Goal: Communication & Community: Participate in discussion

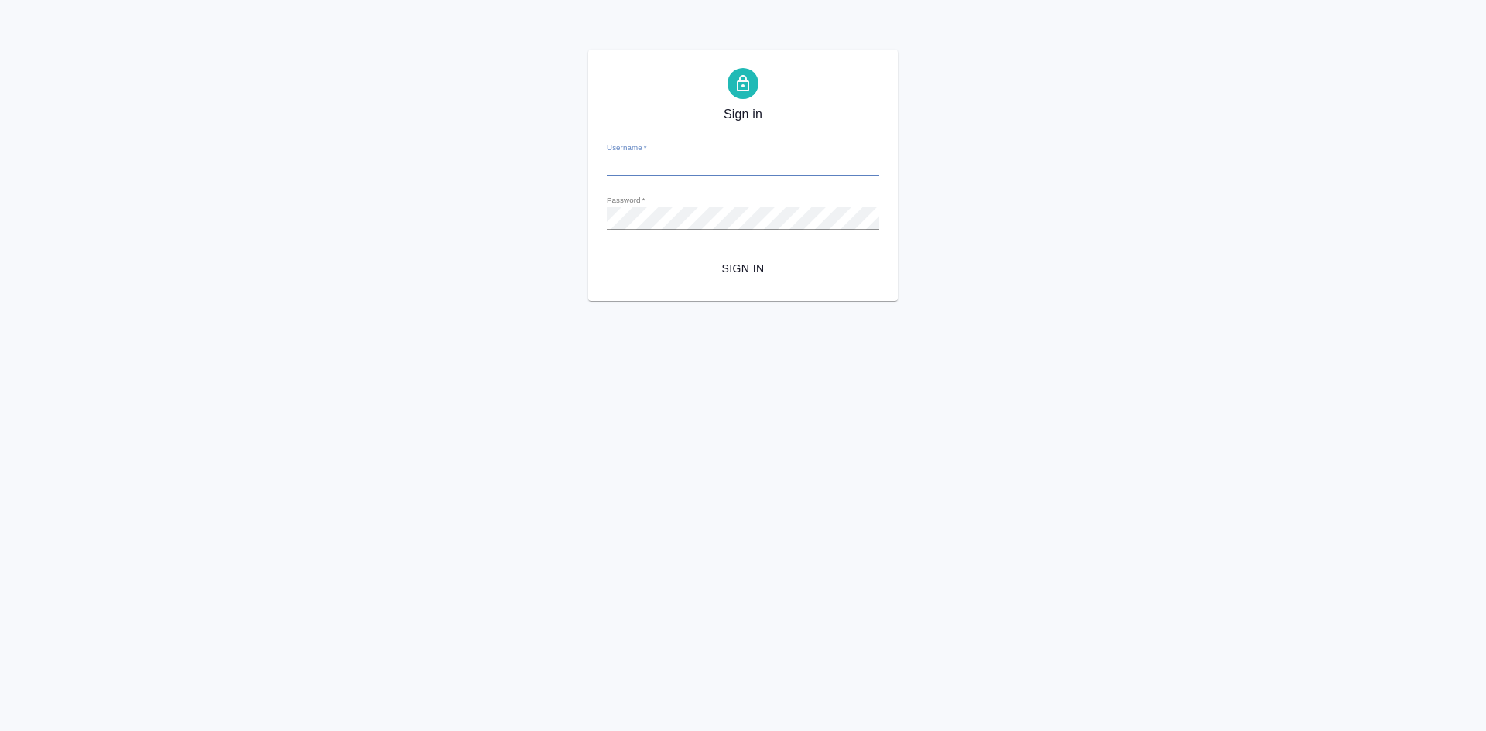
type input "r_pm@awatera.com"
click at [722, 252] on form "Username   * r_pm@awatera.com Password   * urlPath   * / Sign in" at bounding box center [743, 206] width 272 height 152
click at [728, 266] on span "Sign in" at bounding box center [743, 268] width 248 height 19
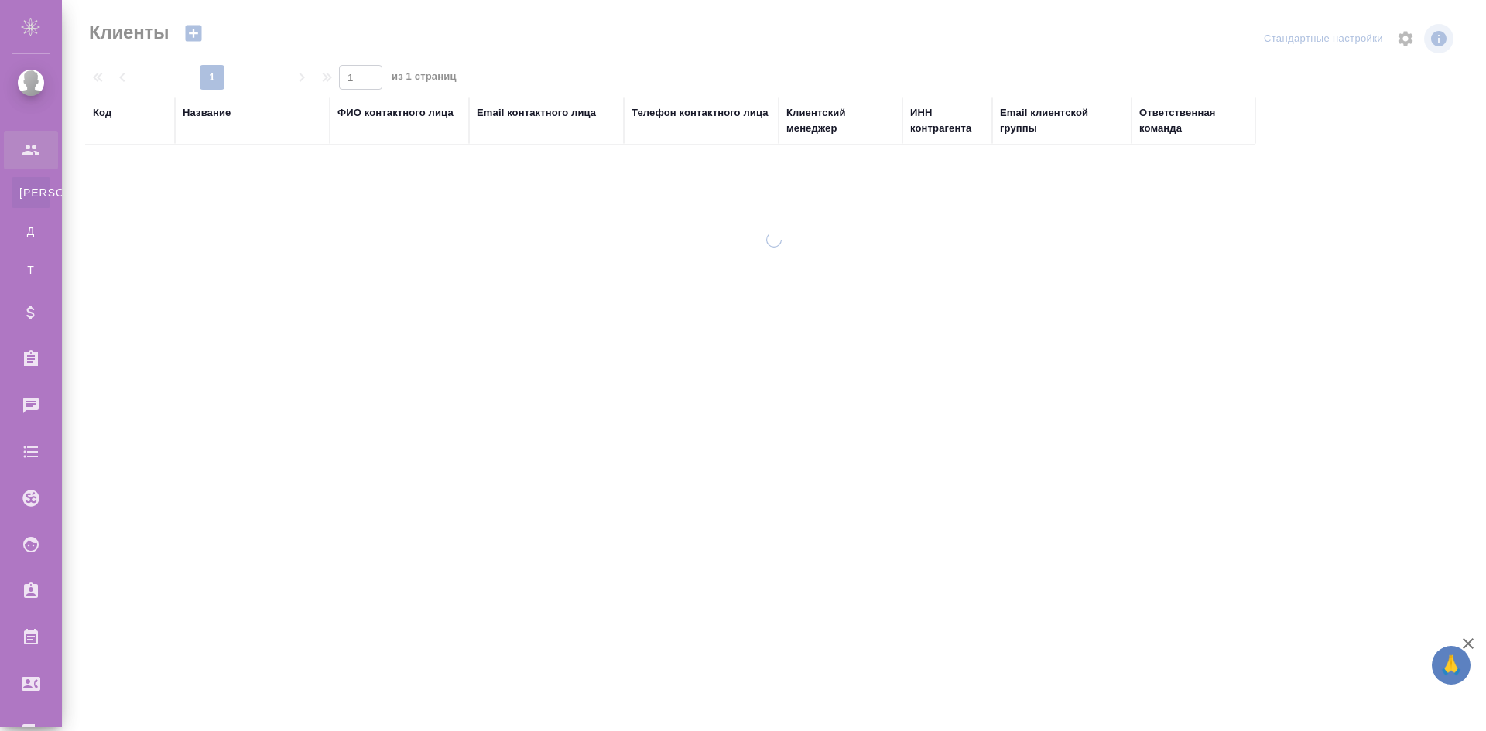
select select "RU"
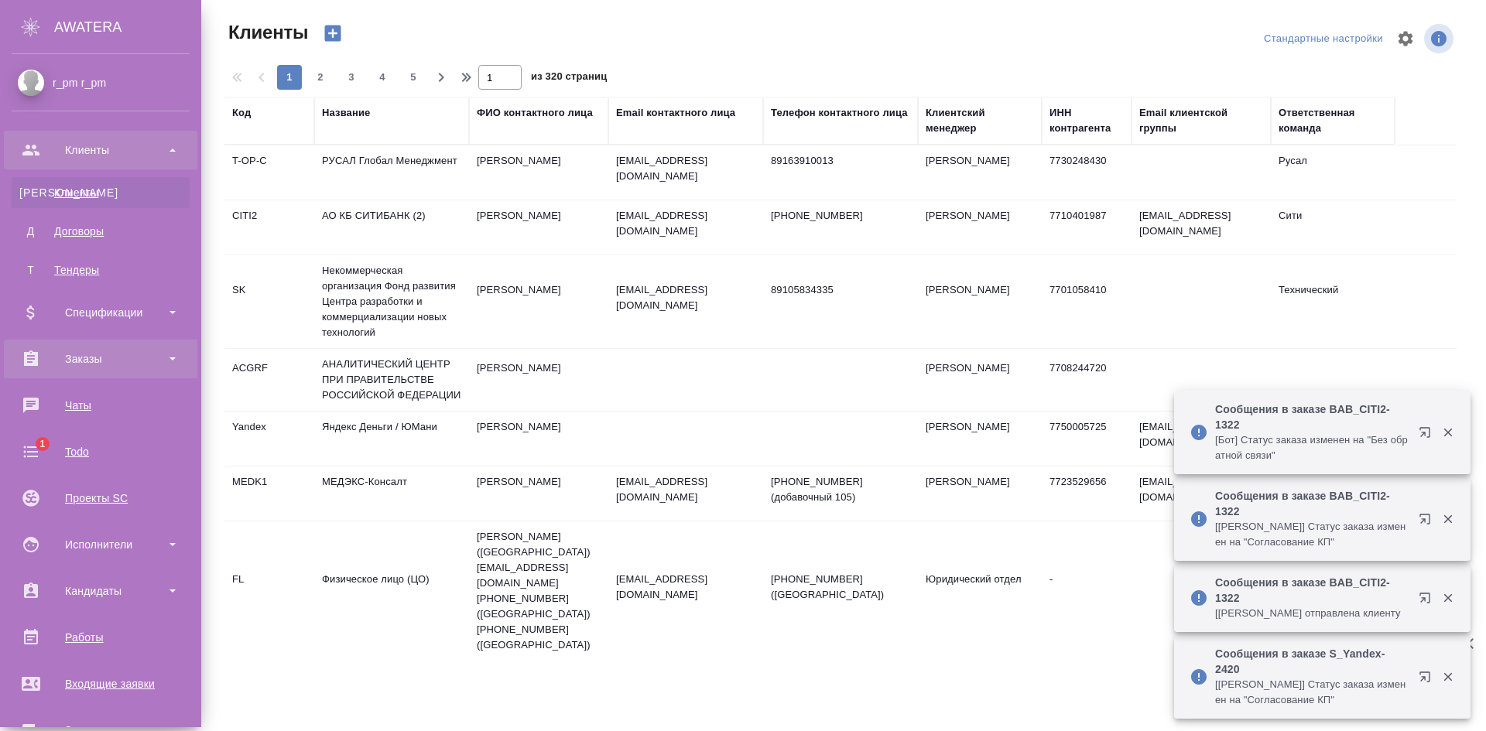
click at [119, 353] on div "Заказы" at bounding box center [101, 359] width 178 height 23
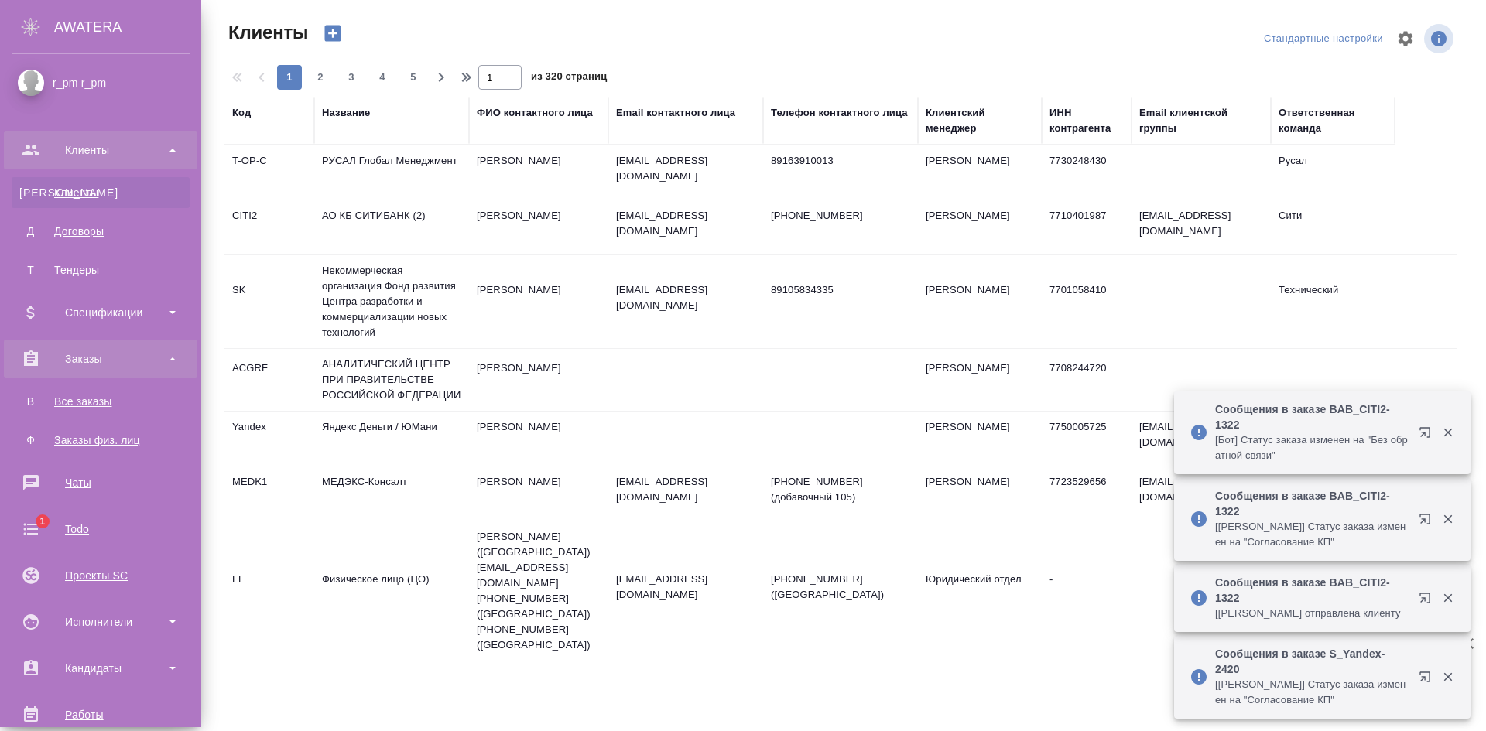
click at [119, 353] on div "Заказы" at bounding box center [101, 359] width 178 height 23
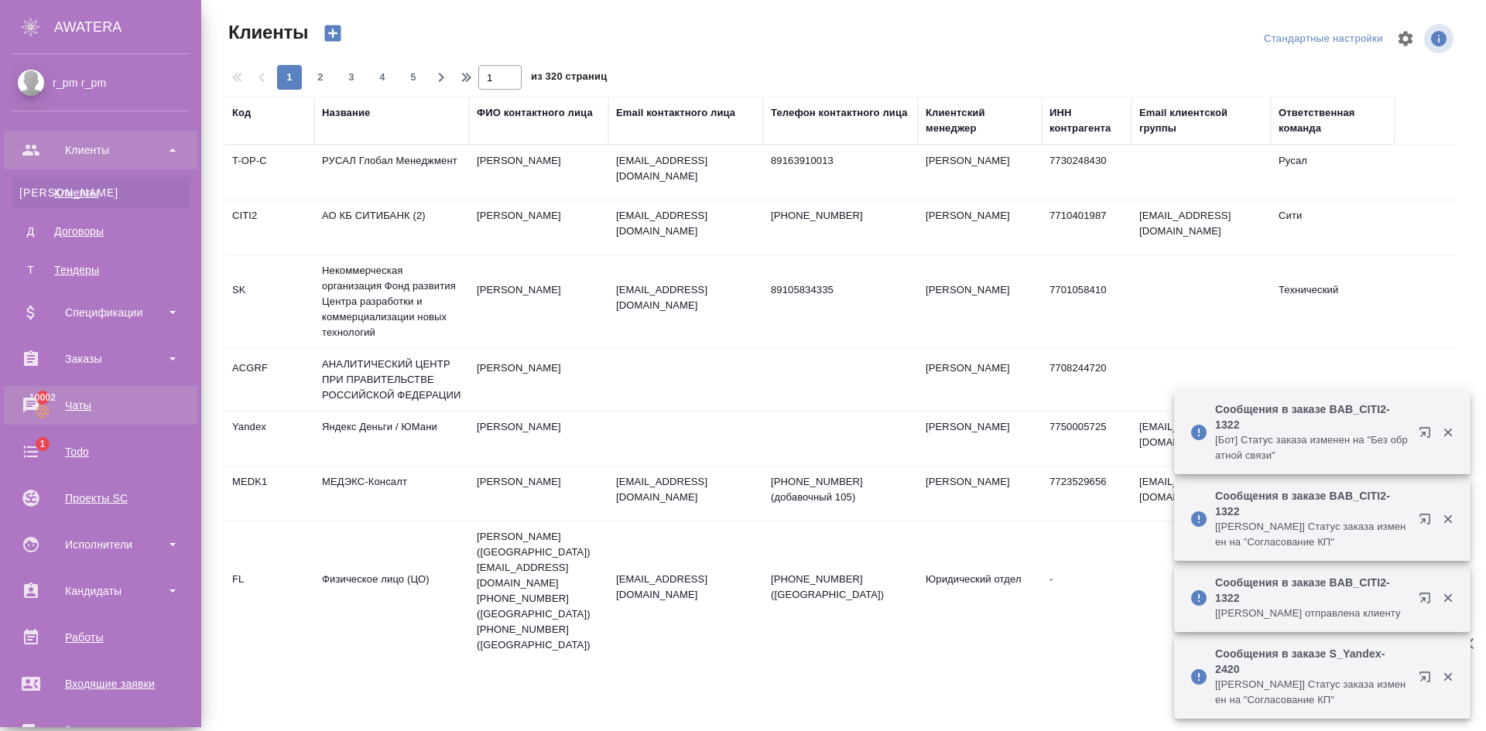
click at [112, 413] on link "10002 Чаты" at bounding box center [100, 405] width 193 height 39
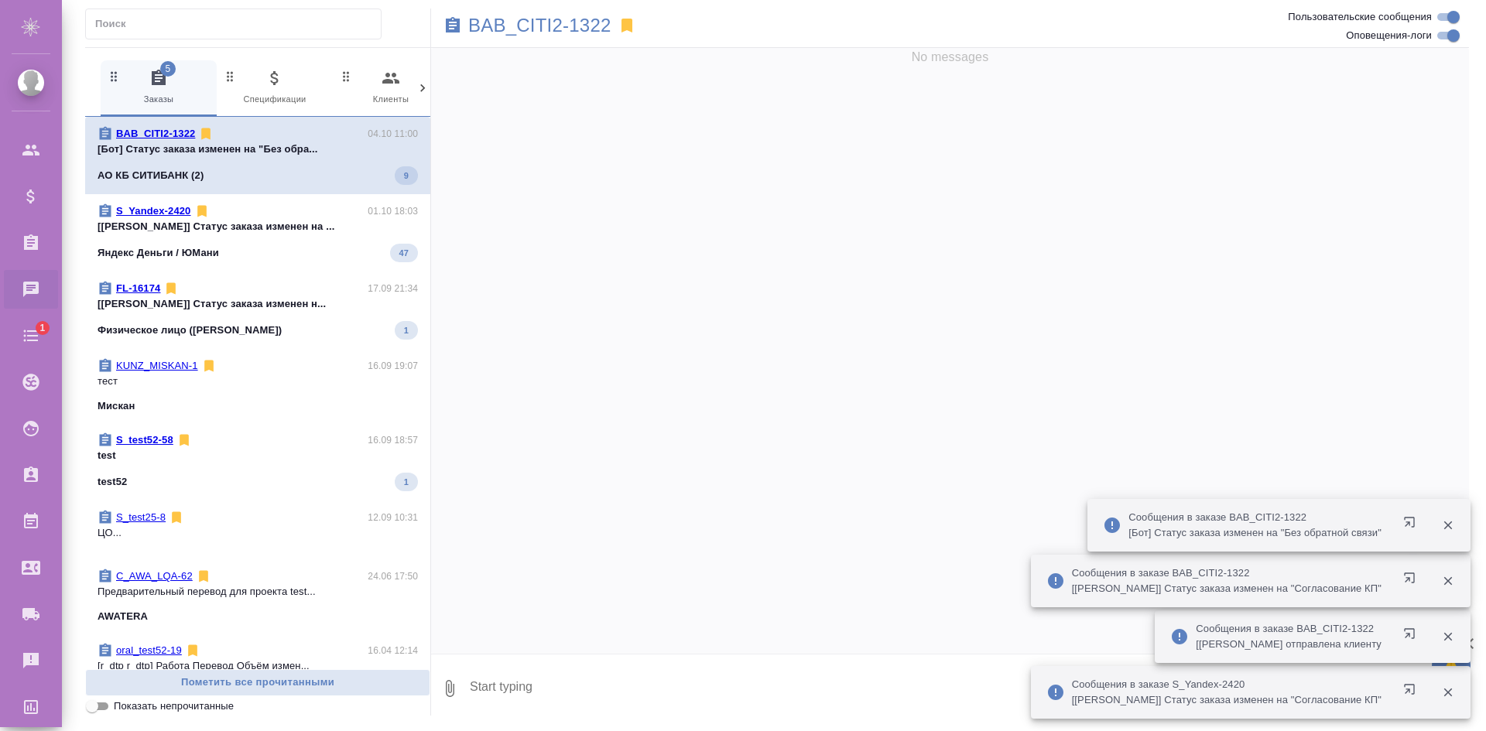
scroll to position [327, 0]
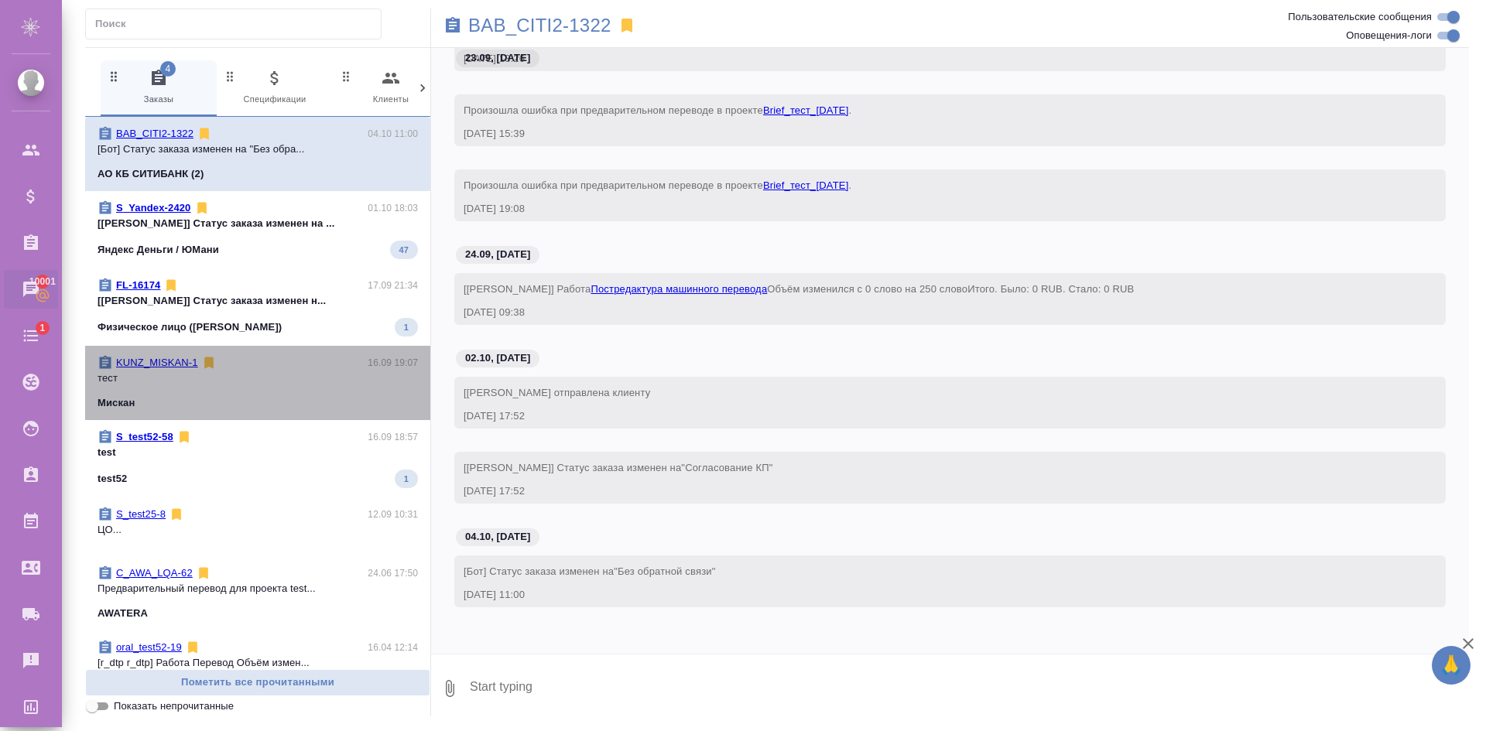
click at [279, 360] on div "KUNZ_MISKAN-1 16.09 19:07" at bounding box center [258, 362] width 320 height 15
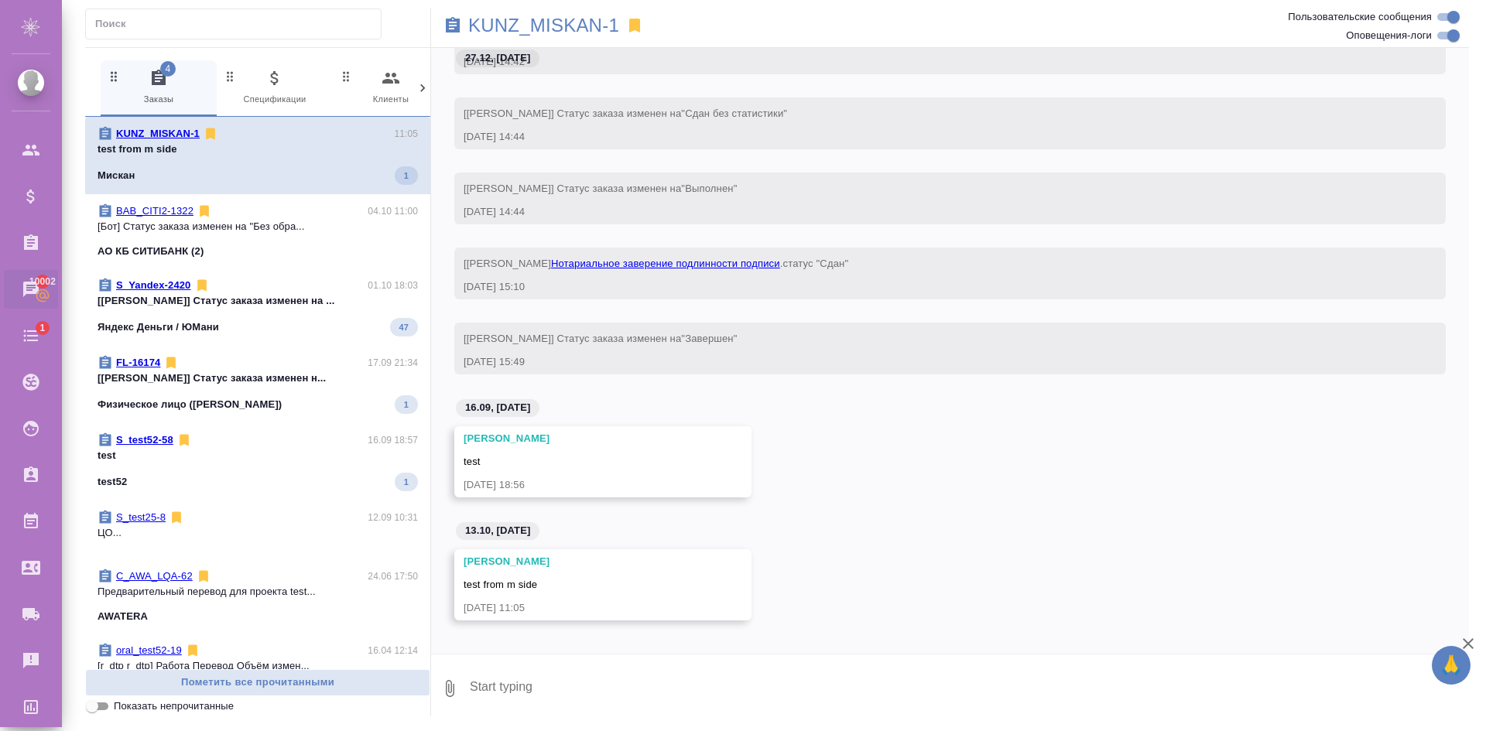
scroll to position [28040, 0]
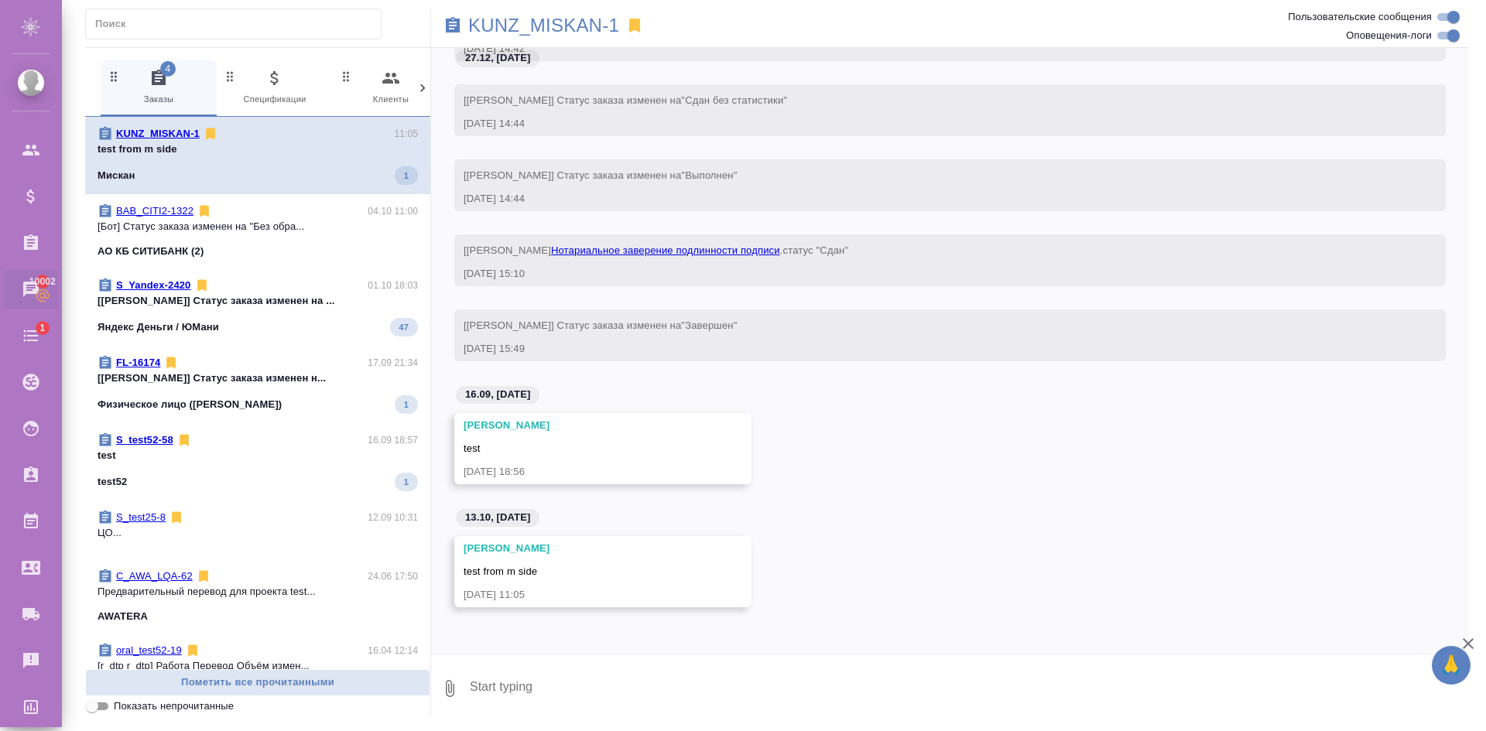
click at [787, 687] on textarea at bounding box center [968, 689] width 1001 height 53
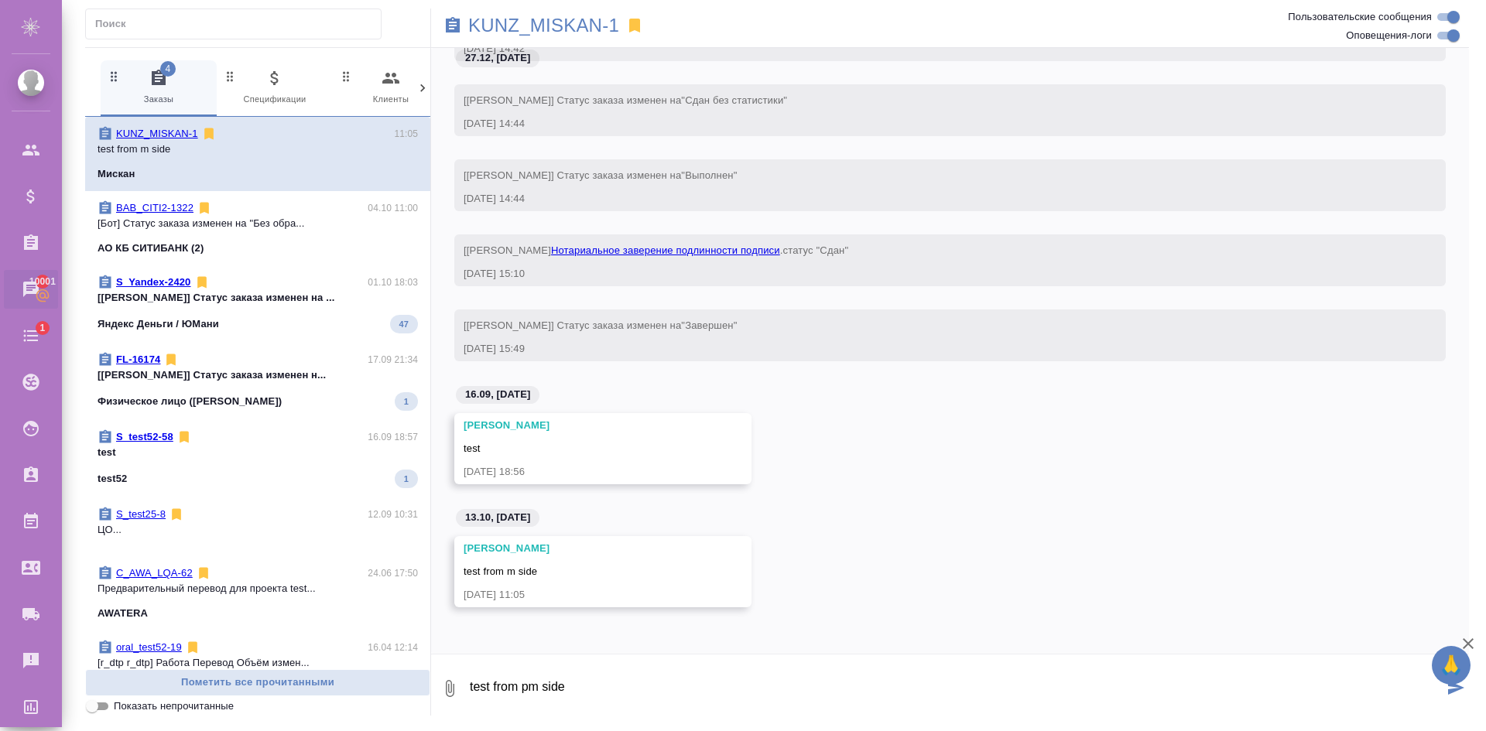
type textarea "test from pm side"
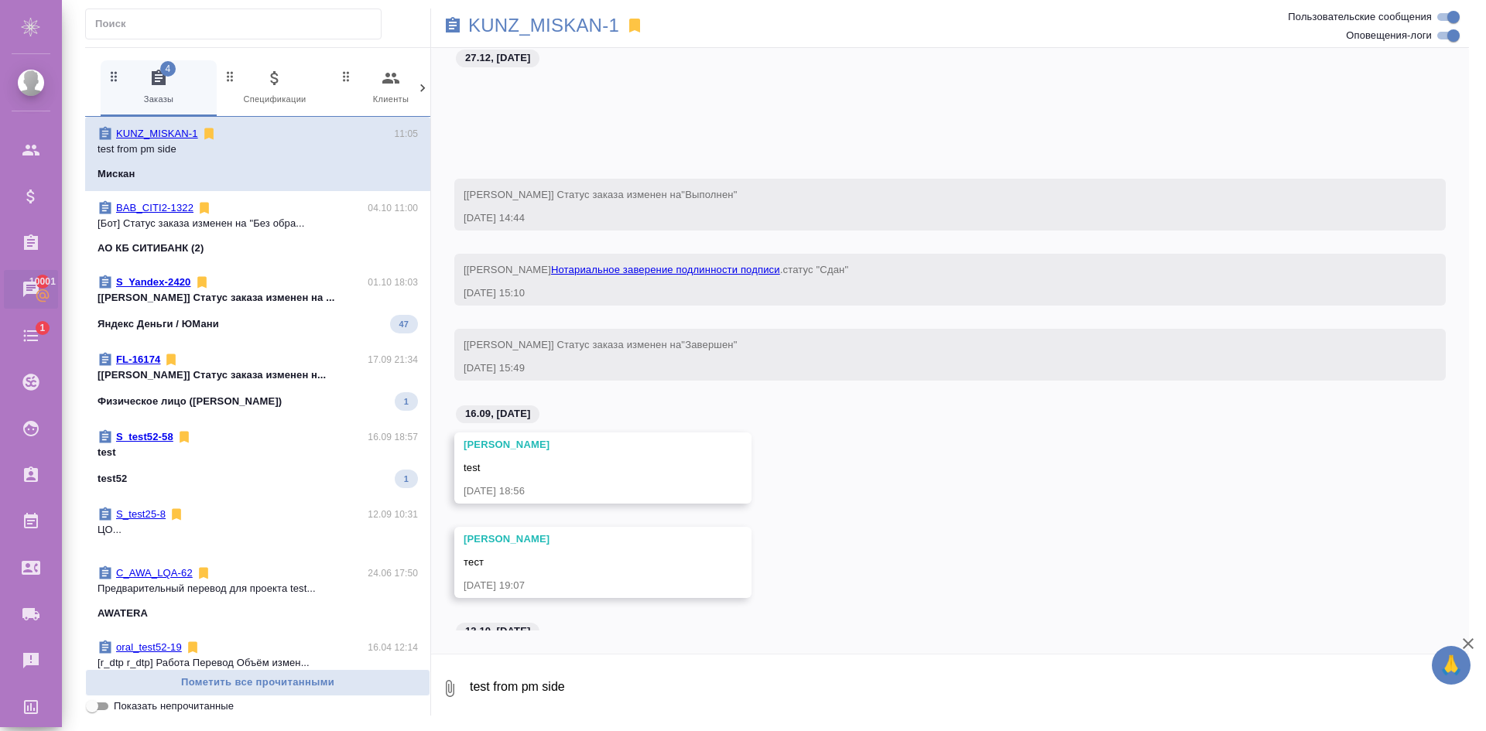
scroll to position [28209, 0]
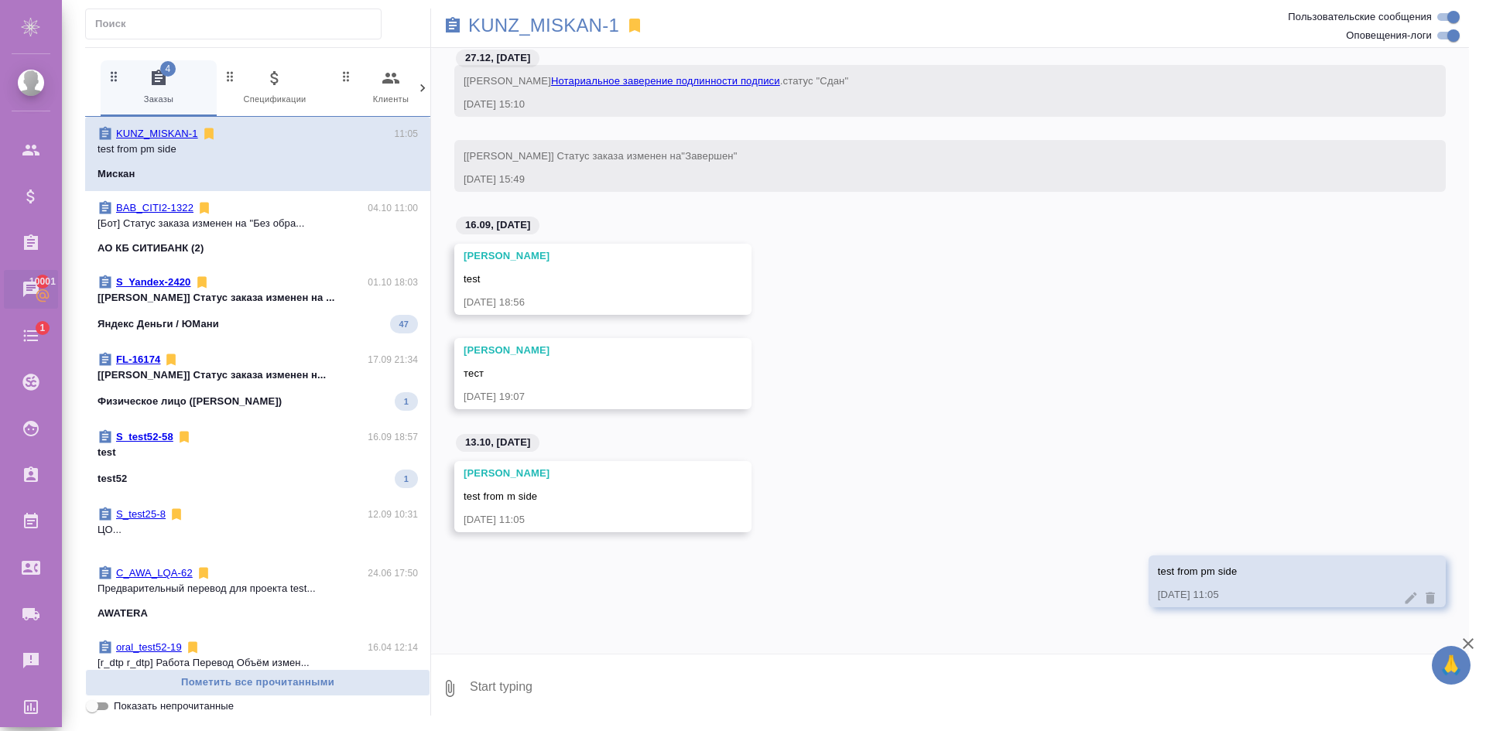
click at [1030, 702] on textarea at bounding box center [968, 689] width 1001 height 53
click at [1033, 692] on textarea at bounding box center [968, 689] width 1001 height 53
type textarea "second test from pm side"
click at [1426, 595] on icon at bounding box center [1430, 599] width 9 height 12
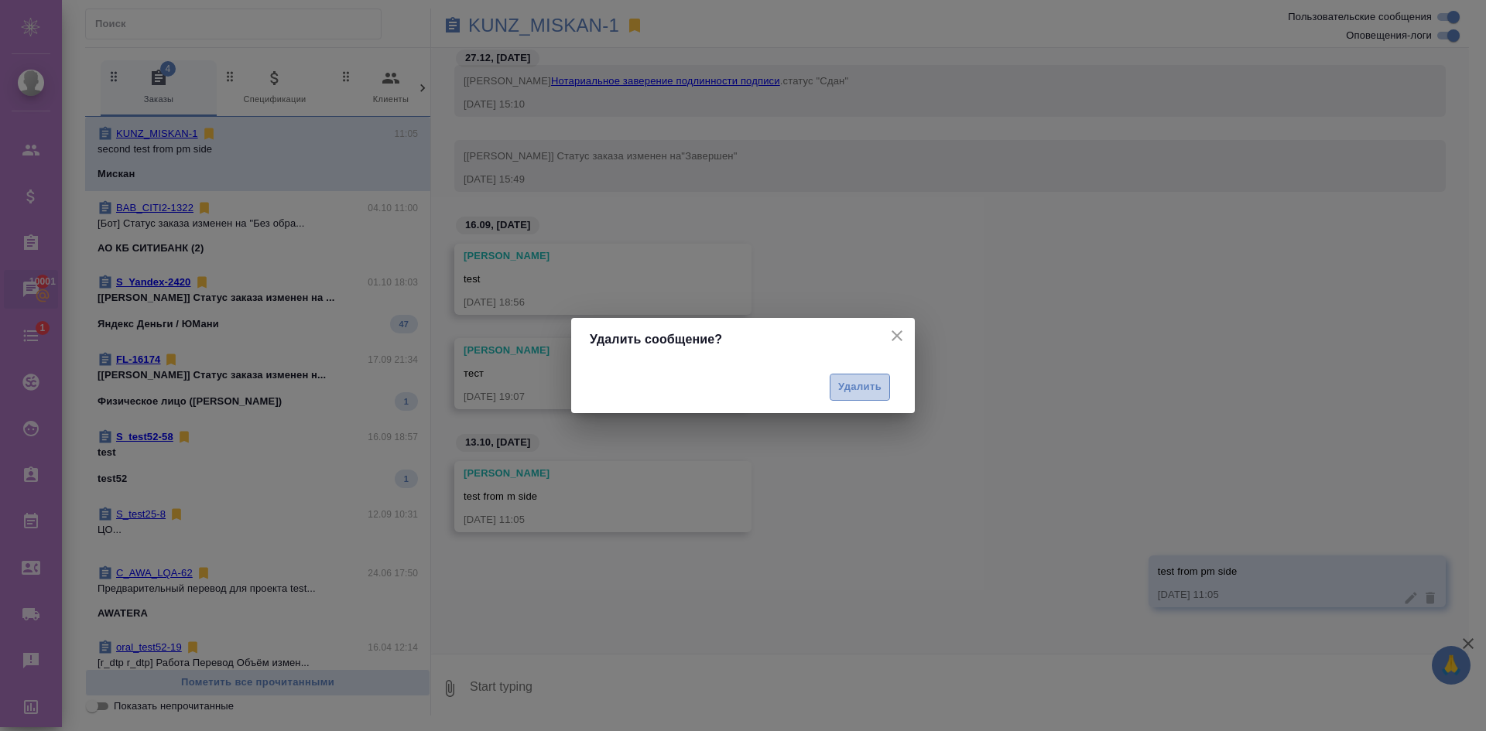
click at [857, 397] on button "Удалить" at bounding box center [860, 387] width 60 height 27
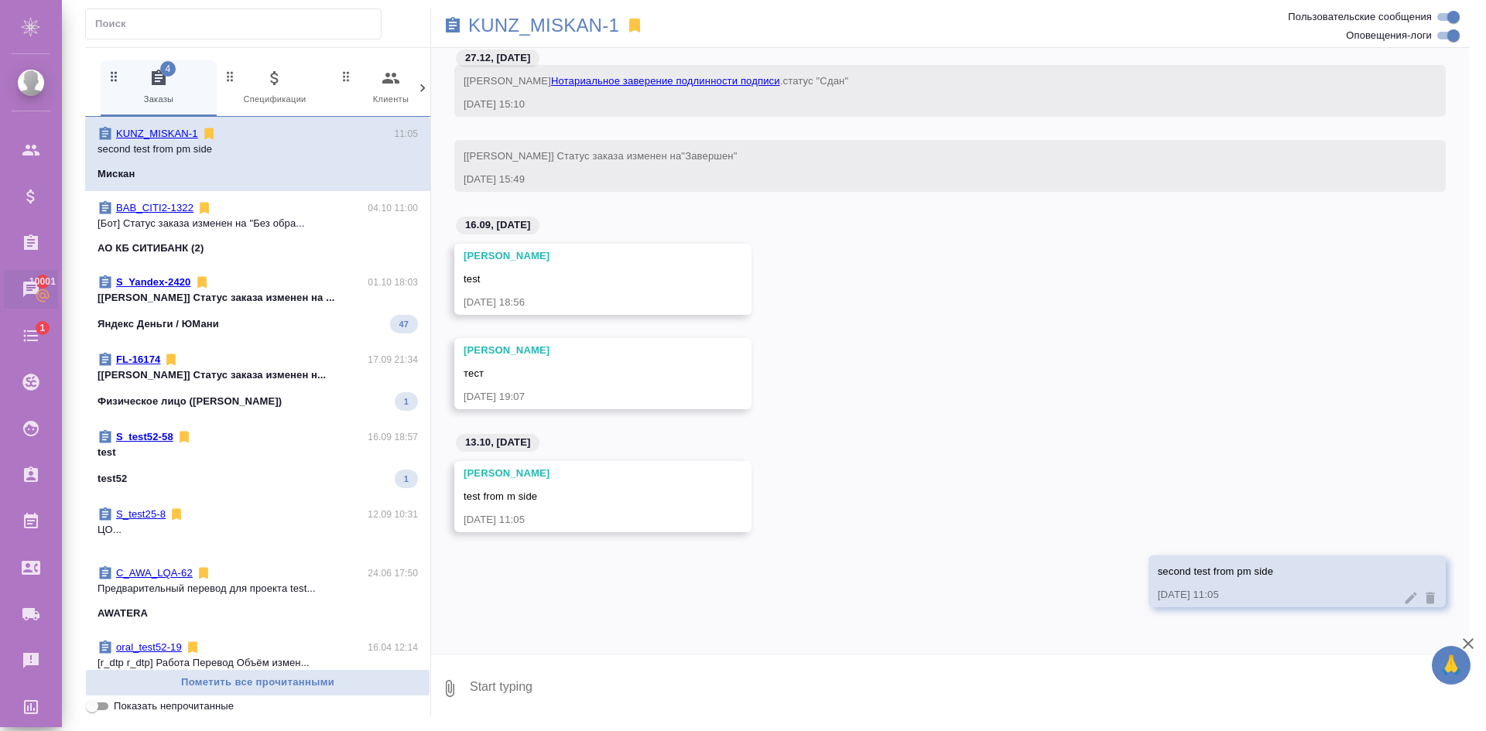
click at [1403, 603] on icon at bounding box center [1410, 598] width 15 height 15
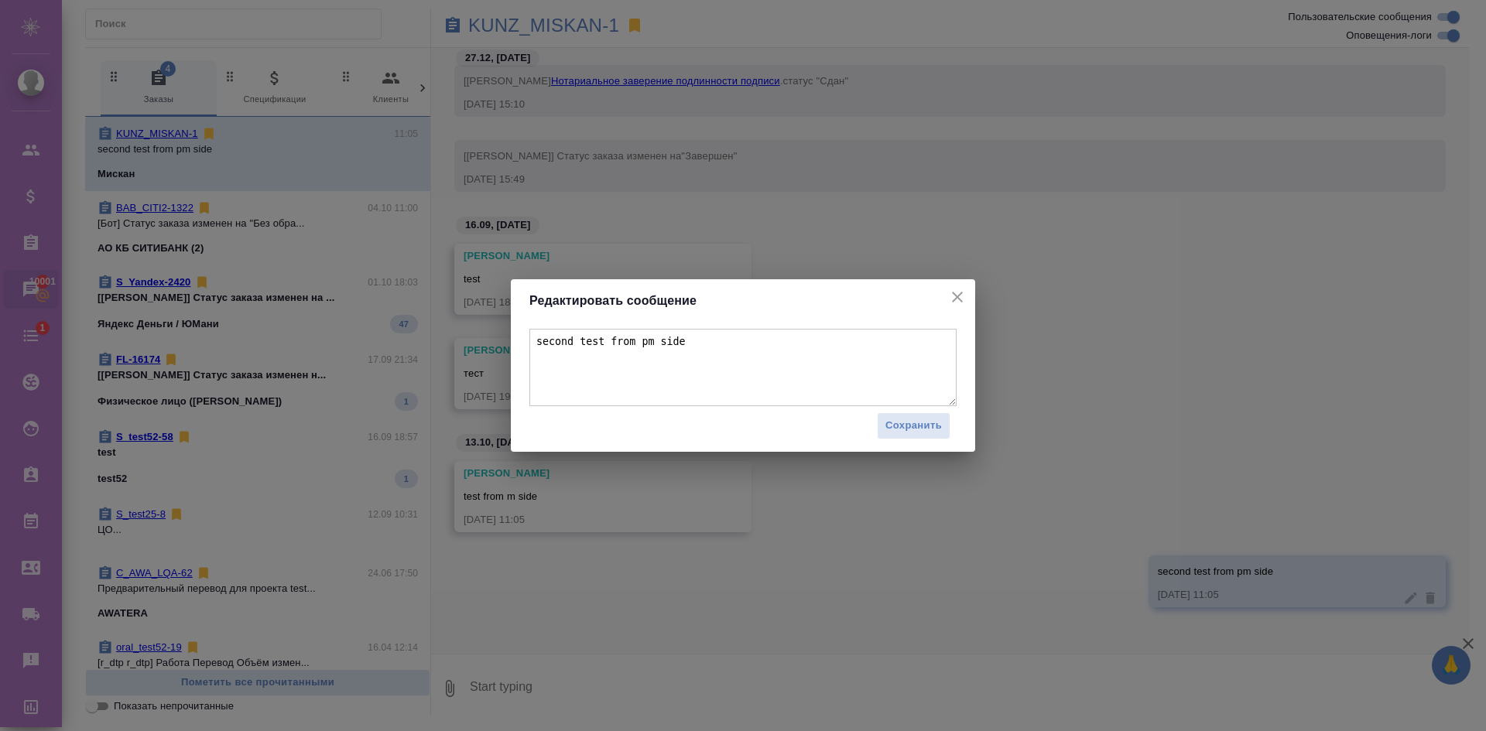
drag, startPoint x: 577, startPoint y: 341, endPoint x: 463, endPoint y: 344, distance: 113.8
click at [463, 344] on div "Редактировать сообщение second test from pm side Сохранить" at bounding box center [743, 365] width 1486 height 731
type textarea "test from pm side"
click at [916, 430] on span "Сохранить" at bounding box center [913, 426] width 57 height 18
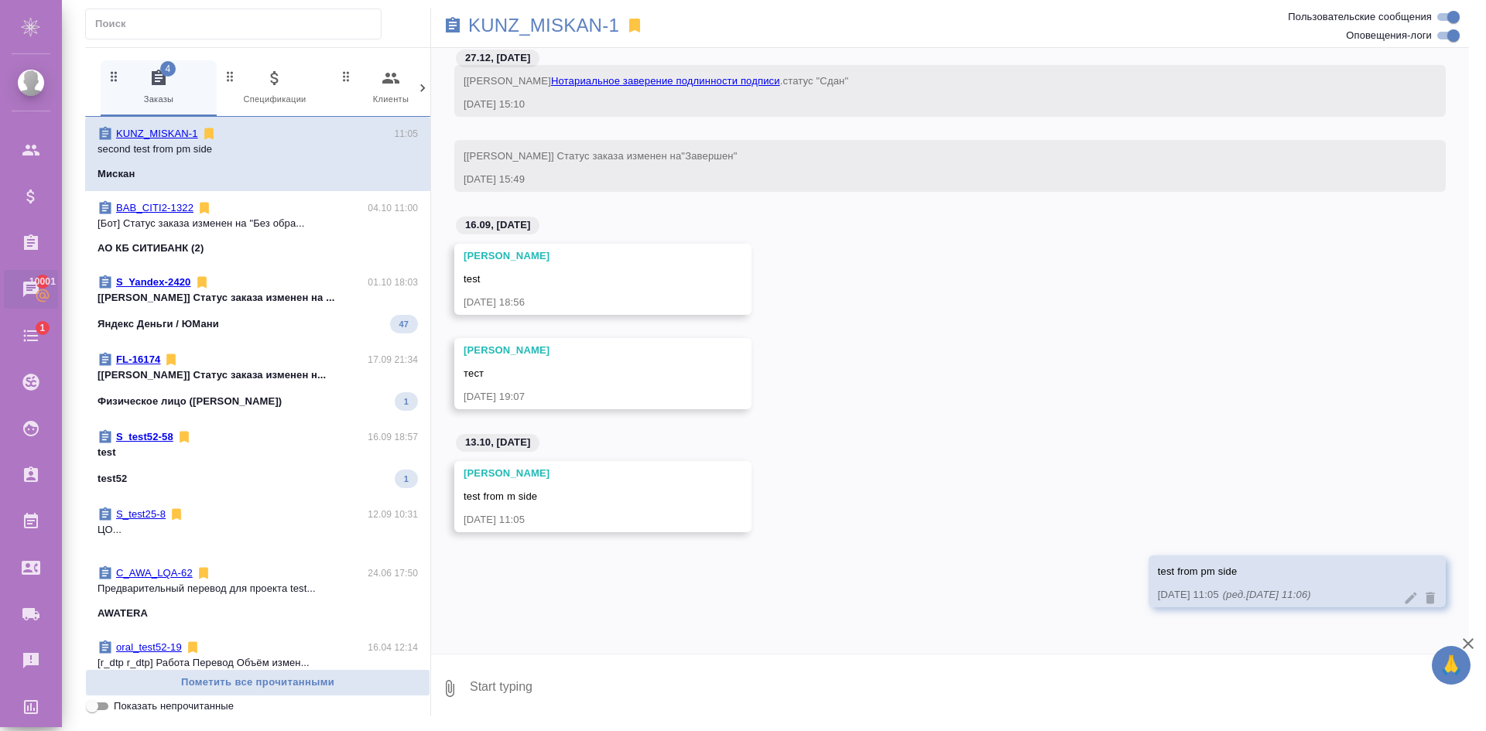
click at [1475, 641] on icon "button" at bounding box center [1468, 644] width 19 height 19
